Goal: Transaction & Acquisition: Purchase product/service

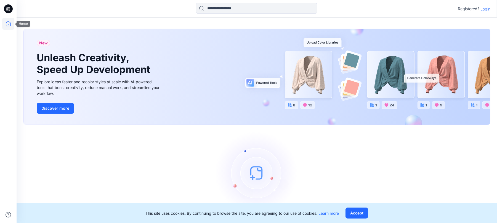
click at [9, 12] on icon at bounding box center [8, 8] width 9 height 9
click at [10, 8] on icon at bounding box center [8, 8] width 9 height 9
click at [3, 22] on icon at bounding box center [8, 24] width 12 height 12
click at [487, 9] on p "Login" at bounding box center [485, 9] width 10 height 6
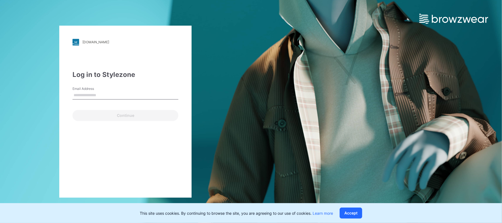
type input "**********"
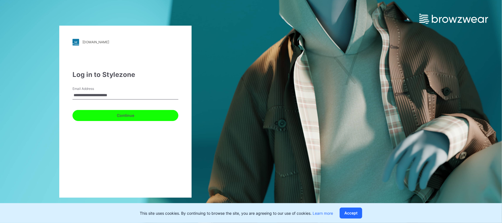
click at [119, 117] on button "Continue" at bounding box center [126, 115] width 106 height 11
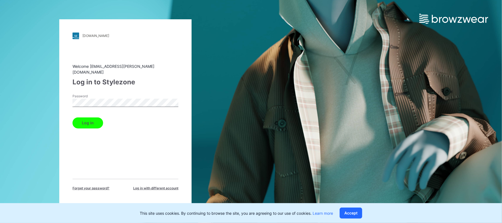
click at [69, 120] on div "[DOMAIN_NAME] Loading... Welcome [EMAIL_ADDRESS][PERSON_NAME][DOMAIN_NAME] Log …" at bounding box center [125, 111] width 132 height 185
click at [85, 120] on button "Log in" at bounding box center [88, 122] width 31 height 11
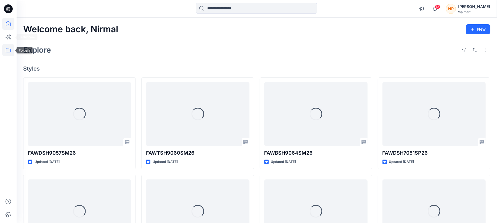
click at [9, 49] on icon at bounding box center [8, 50] width 12 height 12
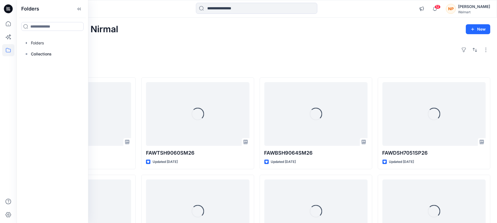
click at [167, 49] on div "Explore" at bounding box center [256, 49] width 467 height 13
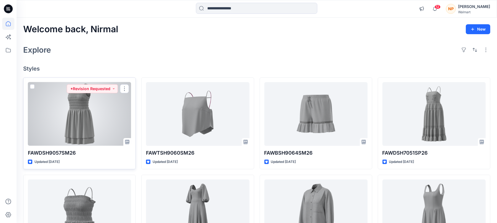
click at [82, 119] on div at bounding box center [79, 114] width 103 height 64
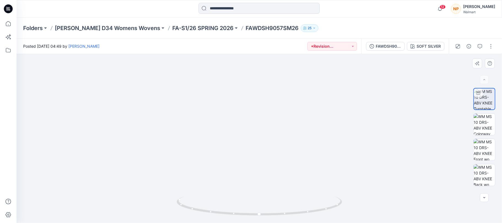
drag, startPoint x: 308, startPoint y: 131, endPoint x: 314, endPoint y: 161, distance: 31.1
